Goal: Check status

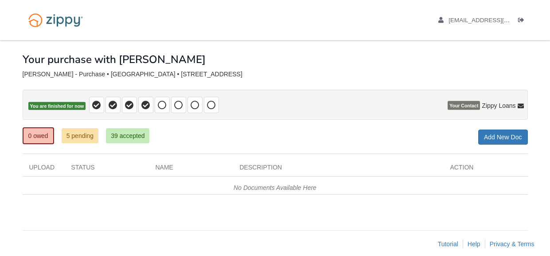
scroll to position [10, 0]
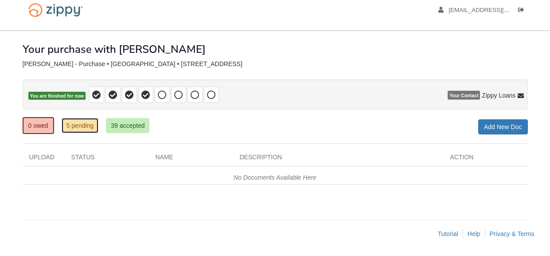
click at [83, 122] on link "5 pending" at bounding box center [80, 125] width 37 height 15
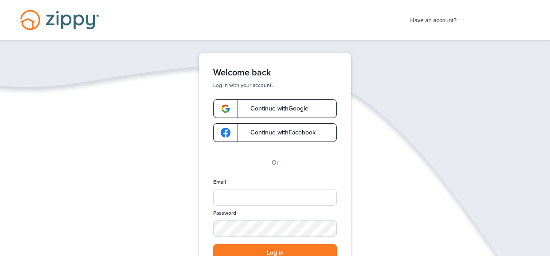
click at [304, 107] on span "Continue with Google" at bounding box center [274, 108] width 67 height 6
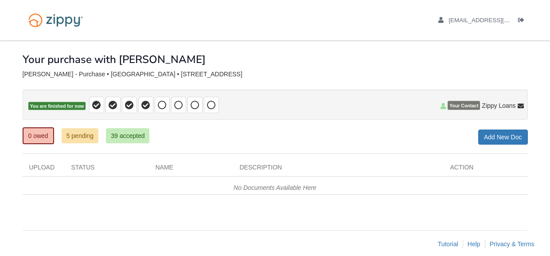
scroll to position [10, 0]
click at [74, 139] on link "5 pending" at bounding box center [80, 135] width 37 height 15
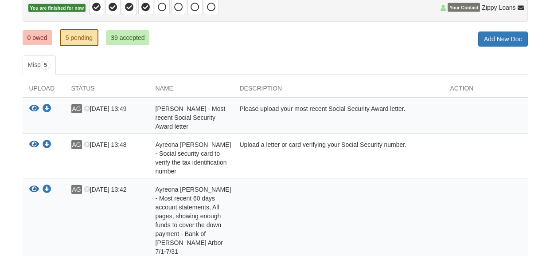
scroll to position [44, 0]
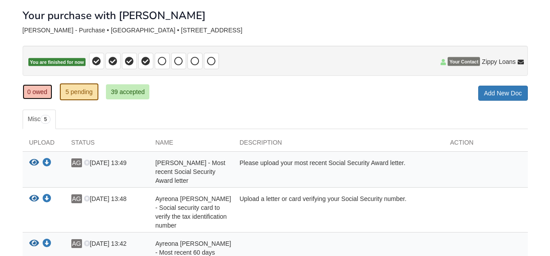
click at [39, 92] on link "0 owed" at bounding box center [38, 91] width 30 height 15
